Goal: Transaction & Acquisition: Book appointment/travel/reservation

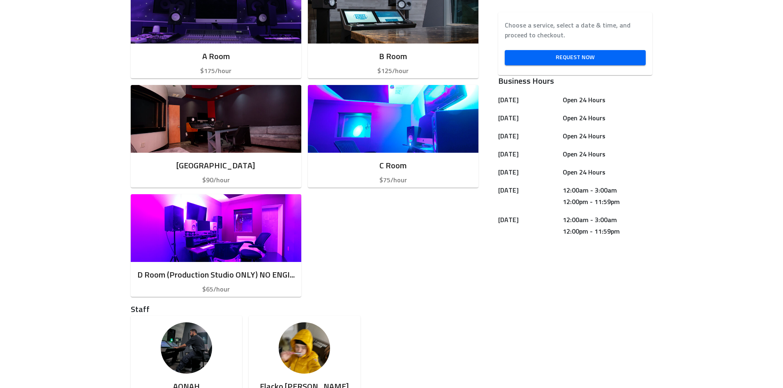
scroll to position [452, 0]
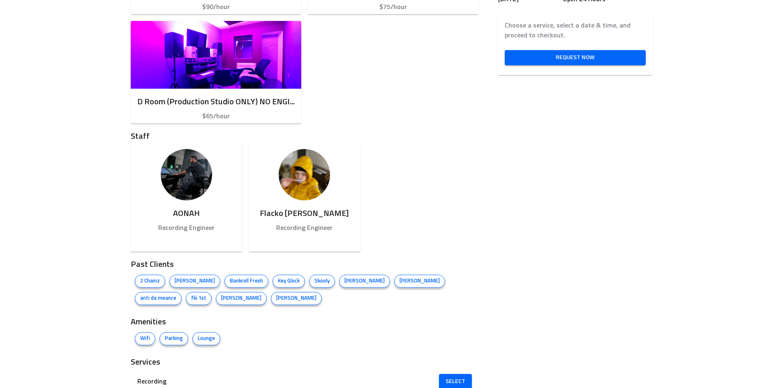
click at [165, 282] on span "2 Chainz" at bounding box center [150, 281] width 30 height 8
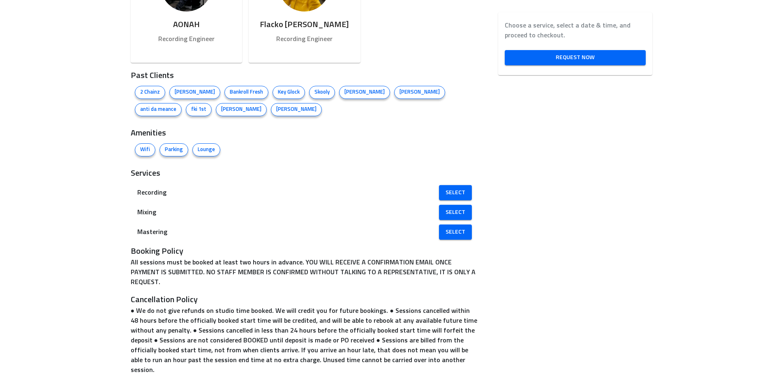
scroll to position [654, 0]
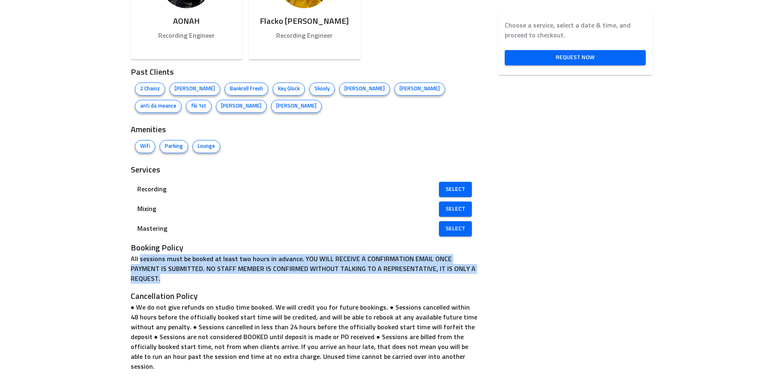
drag, startPoint x: 402, startPoint y: 272, endPoint x: 205, endPoint y: 249, distance: 198.5
click at [205, 254] on p "All sessions must be booked at least two hours in advance. YOU WILL RECEIVE A C…" at bounding box center [305, 269] width 348 height 30
click at [241, 261] on p "All sessions must be booked at least two hours in advance. YOU WILL RECEIVE A C…" at bounding box center [305, 269] width 348 height 30
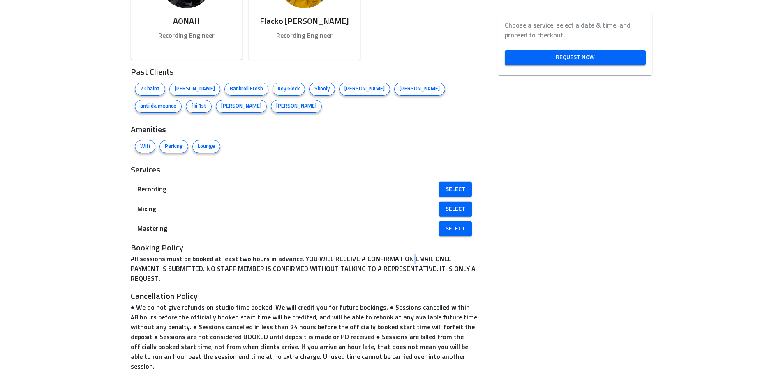
click at [241, 261] on p "All sessions must be booked at least two hours in advance. YOU WILL RECEIVE A C…" at bounding box center [305, 269] width 348 height 30
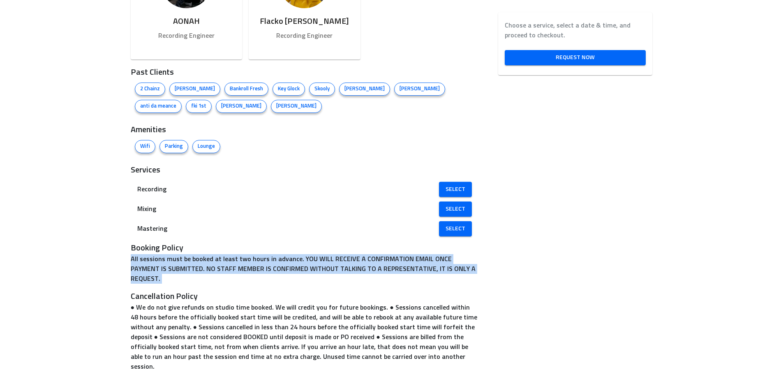
click at [241, 261] on p "All sessions must be booked at least two hours in advance. YOU WILL RECEIVE A C…" at bounding box center [305, 269] width 348 height 30
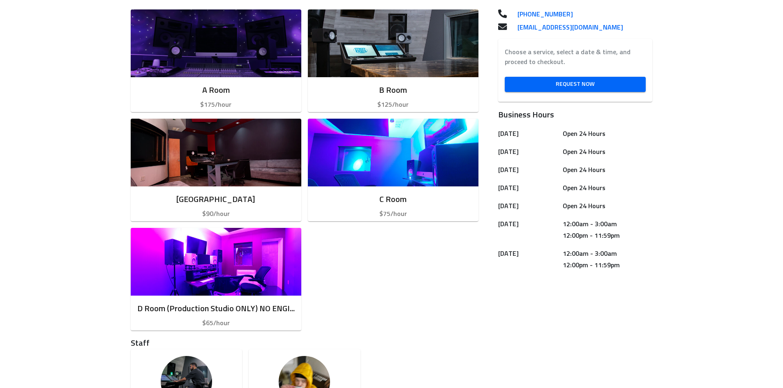
scroll to position [202, 0]
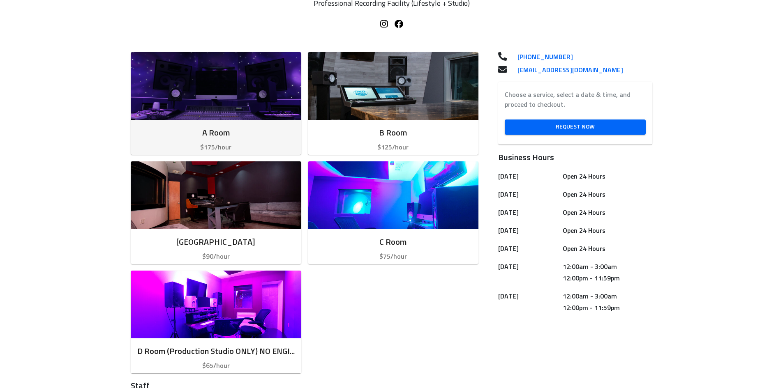
click at [263, 127] on h6 "A Room" at bounding box center [215, 133] width 157 height 13
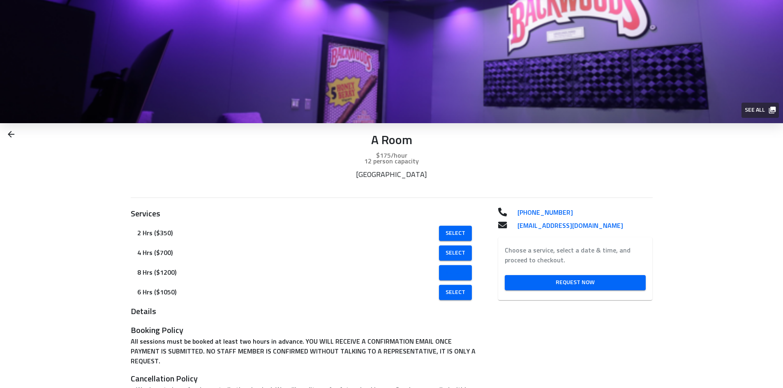
click at [445, 276] on span "Select" at bounding box center [455, 273] width 20 height 10
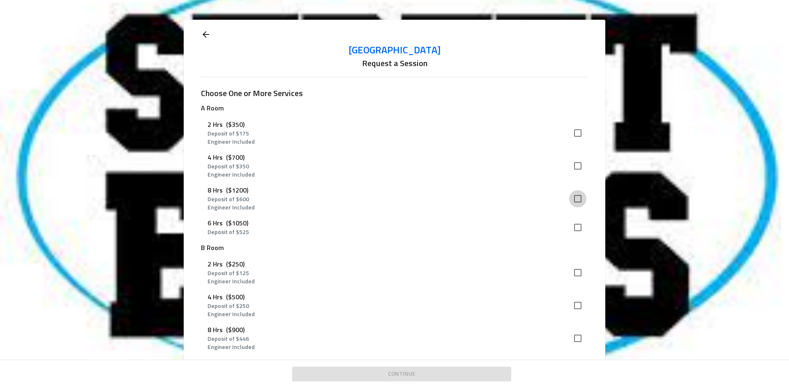
click at [575, 200] on input "checkbox" at bounding box center [577, 198] width 17 height 17
checkbox input "true"
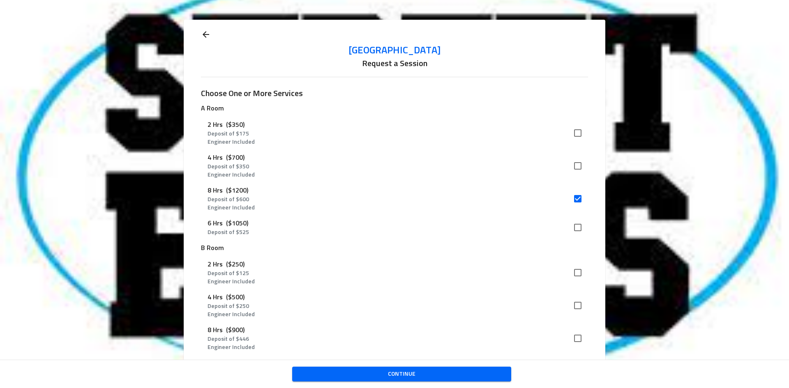
click at [406, 369] on span "Continue" at bounding box center [402, 374] width 206 height 10
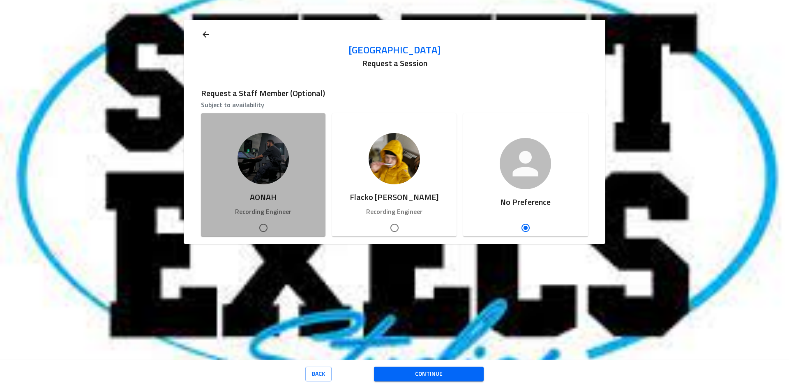
click at [265, 187] on div "AONAH Recording Engineer" at bounding box center [263, 203] width 124 height 39
radio input "true"
radio input "false"
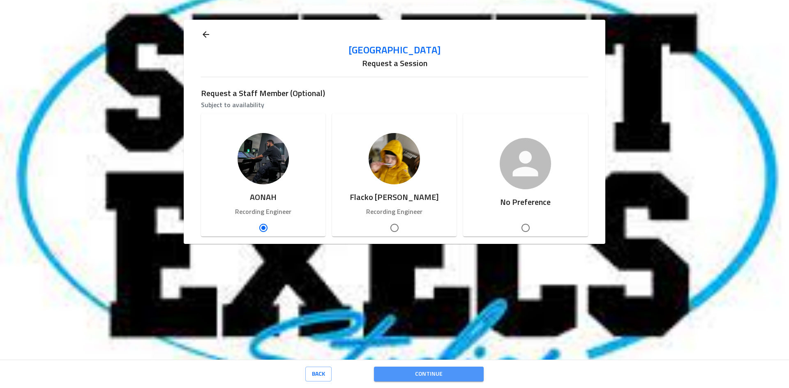
click at [414, 374] on span "Continue" at bounding box center [428, 374] width 97 height 10
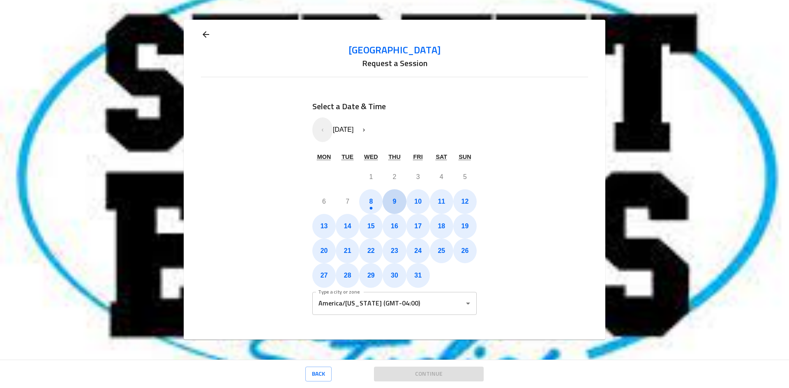
click at [398, 200] on button "9" at bounding box center [393, 201] width 23 height 25
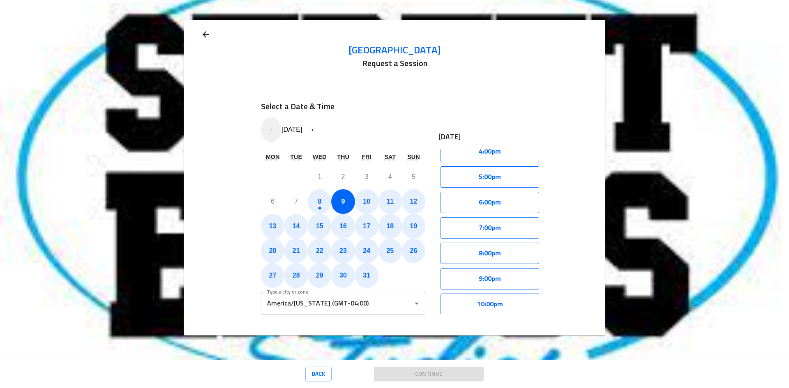
scroll to position [635, 0]
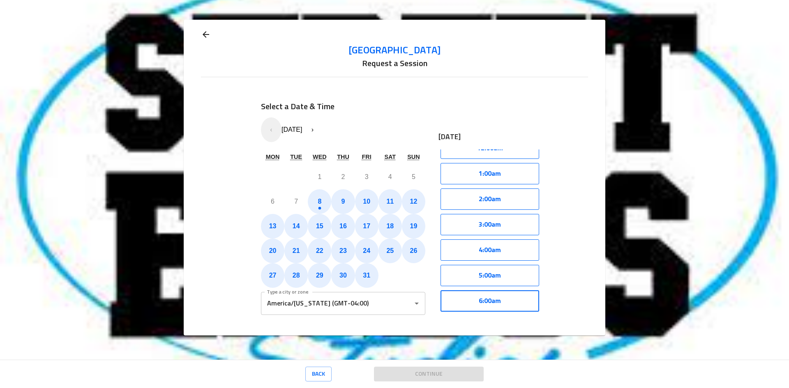
click at [467, 307] on button "6:00am" at bounding box center [489, 300] width 99 height 21
click at [525, 306] on button "Select" at bounding box center [515, 300] width 47 height 21
